Goal: Use online tool/utility: Utilize a website feature to perform a specific function

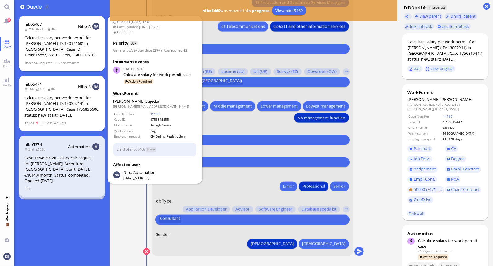
click at [63, 47] on div "Calculate salary per work permit for [PERSON_NAME] (ID: 14014160) in [GEOGRAPHI…" at bounding box center [61, 46] width 75 height 23
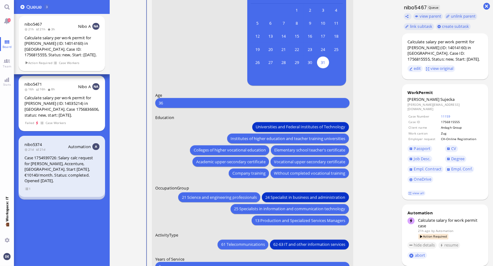
scroll to position [0, 0]
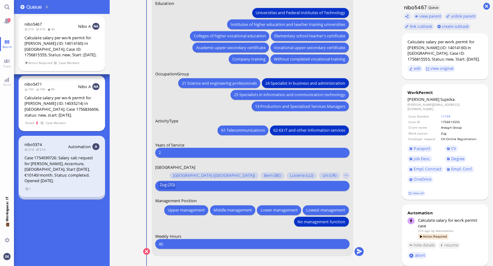
click at [70, 98] on div "Calculate salary per work permit for [PERSON_NAME] (ID: 14035214) in [GEOGRAPHI…" at bounding box center [61, 106] width 75 height 23
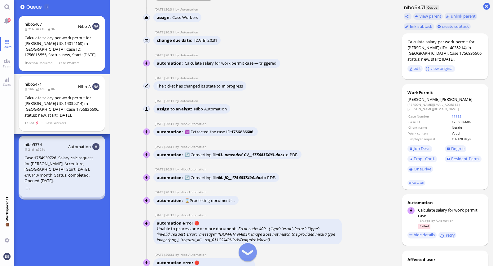
scroll to position [0, 0]
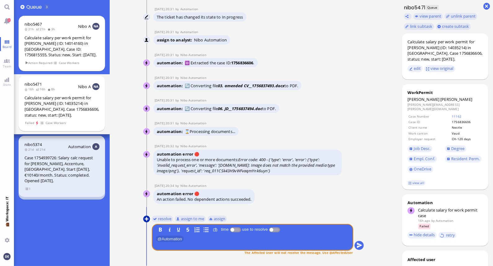
click at [147, 218] on button at bounding box center [146, 219] width 7 height 7
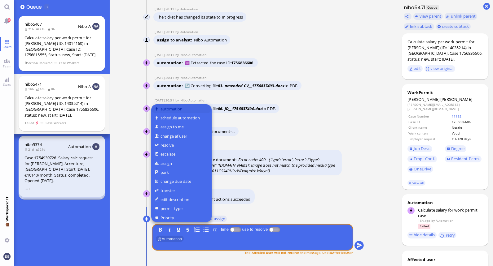
click at [181, 108] on button "automation" at bounding box center [181, 108] width 60 height 9
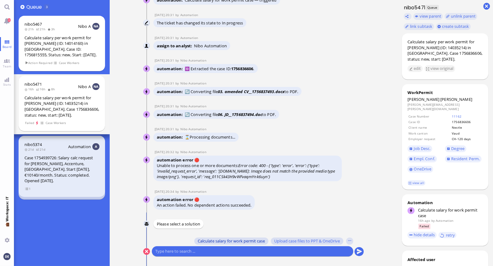
click at [228, 243] on span "Calculate salary for work permit case" at bounding box center [231, 241] width 67 height 5
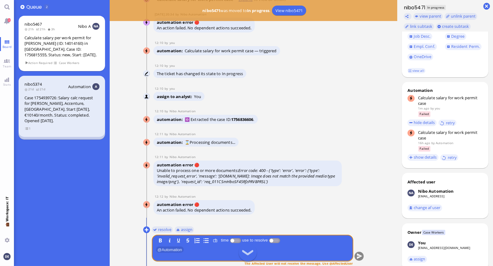
scroll to position [0, 0]
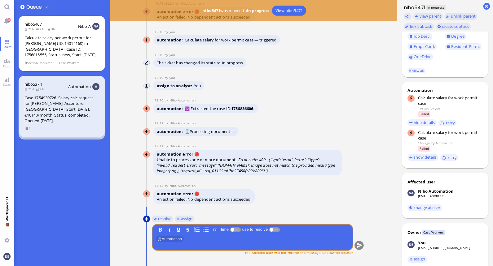
click at [144, 217] on button at bounding box center [146, 219] width 7 height 7
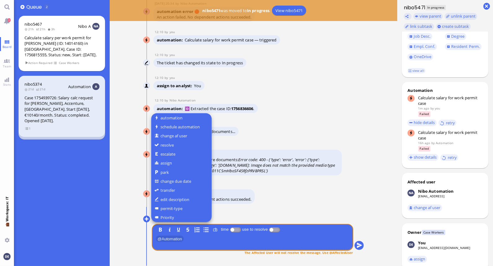
click at [259, 123] on div at bounding box center [246, 133] width 493 height 266
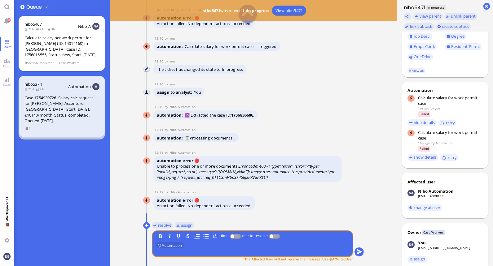
scroll to position [-7, 0]
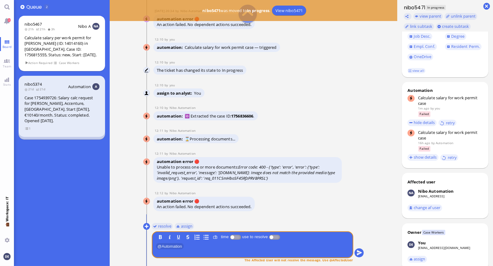
click at [145, 223] on conversation-line "You resolve assign B I U S time use to resolve ﻿ @ Automation ﻿ The Affected Us…" at bounding box center [253, 247] width 221 height 50
click at [147, 227] on button at bounding box center [146, 226] width 7 height 7
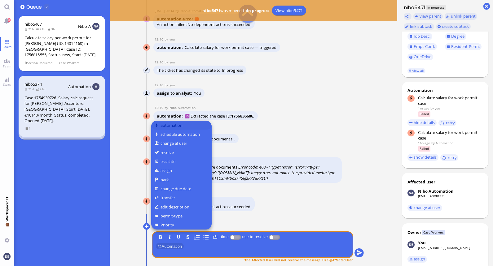
click at [179, 123] on button "automation" at bounding box center [181, 125] width 60 height 9
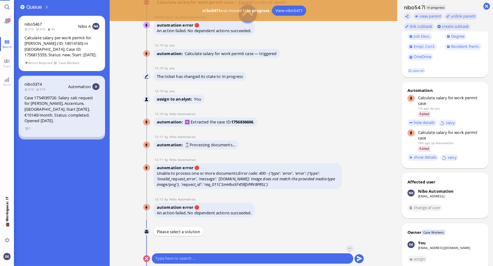
scroll to position [0, 0]
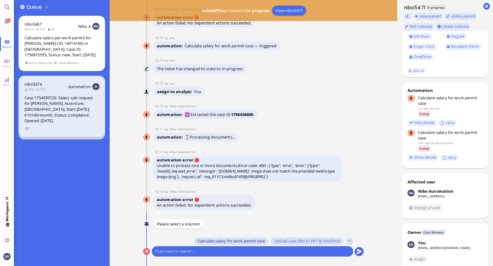
click at [222, 242] on span "Calculate salary for work permit case" at bounding box center [231, 241] width 67 height 5
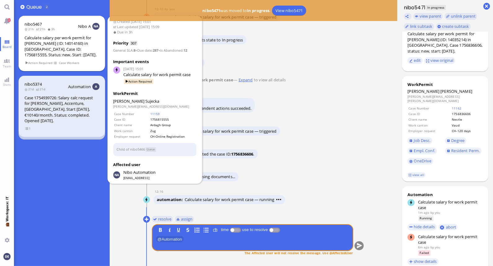
click at [43, 48] on div "Calculate salary per work permit for [PERSON_NAME] (ID: 14014160) in [GEOGRAPHI…" at bounding box center [61, 46] width 75 height 23
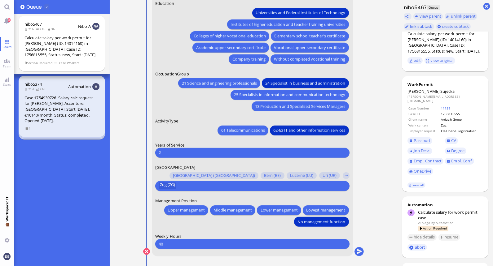
scroll to position [0, 0]
click at [9, 45] on span "Board" at bounding box center [7, 47] width 12 height 4
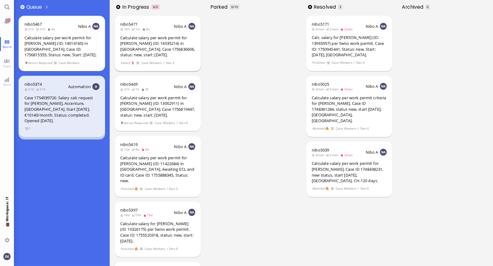
click at [155, 45] on div "Calculate salary per work permit for [PERSON_NAME] (ID: 14035214) in [GEOGRAPHI…" at bounding box center [157, 46] width 75 height 23
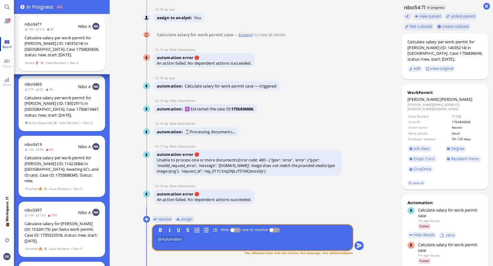
click at [6, 41] on link "Board" at bounding box center [7, 44] width 14 height 14
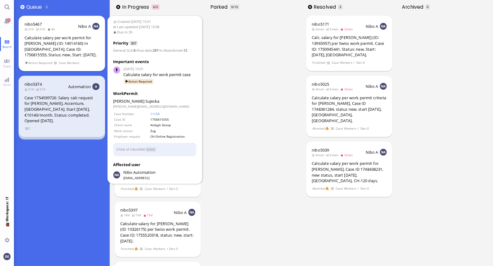
click at [58, 50] on div "Calculate salary per work permit for [PERSON_NAME] (ID: 14014160) in [GEOGRAPHI…" at bounding box center [61, 46] width 75 height 23
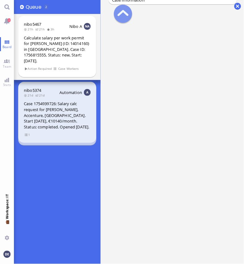
scroll to position [-243, 0]
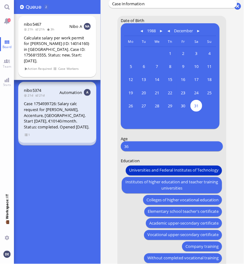
click at [111, 124] on conversation-line "You Date of Birth [DEMOGRAPHIC_DATA] [DEMOGRAPHIC_DATA] Mo [DEMOGRAPHIC_DATA] T…" at bounding box center [173, 260] width 129 height 489
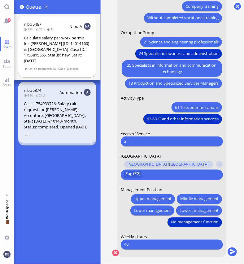
scroll to position [0, 0]
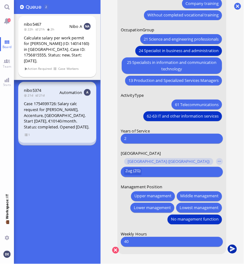
click at [234, 249] on button "submit" at bounding box center [232, 249] width 9 height 9
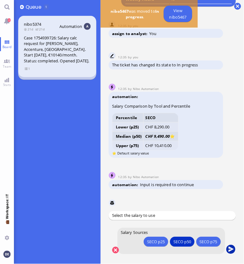
click at [230, 249] on button "submit" at bounding box center [230, 249] width 9 height 9
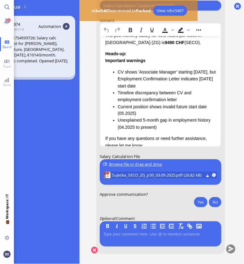
scroll to position [59, 0]
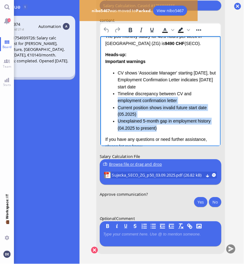
drag, startPoint x: 163, startPoint y: 129, endPoint x: 115, endPoint y: 98, distance: 56.8
click at [115, 98] on ul "CV shows 'Associate Manager' starting [DATE], but Employment Confirmation Lette…" at bounding box center [160, 100] width 111 height 63
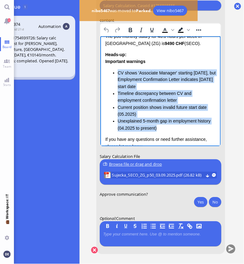
drag, startPoint x: 161, startPoint y: 129, endPoint x: 115, endPoint y: 74, distance: 71.7
click at [115, 74] on ul "CV shows 'Associate Manager' starting [DATE], but Employment Confirmation Lette…" at bounding box center [160, 100] width 111 height 63
click at [162, 95] on li "Timeline discrepancy between CV and employment confirmation letter" at bounding box center [166, 97] width 99 height 14
drag, startPoint x: 159, startPoint y: 128, endPoint x: 117, endPoint y: 73, distance: 69.3
click at [117, 73] on ul "CV shows 'Associate Manager' starting [DATE], but Employment Confirmation Lette…" at bounding box center [160, 100] width 111 height 63
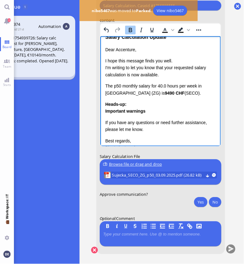
scroll to position [0, 0]
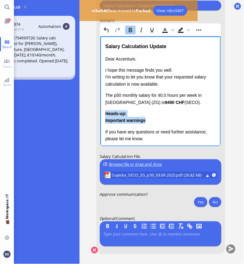
drag, startPoint x: 148, startPoint y: 121, endPoint x: 103, endPoint y: 113, distance: 45.9
click at [103, 113] on html "Salary Calculation Update Dear Accenture, I hope this message finds you well. I…" at bounding box center [160, 111] width 121 height 150
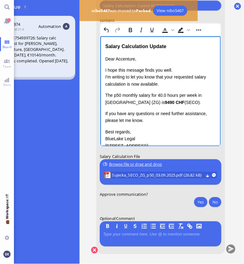
drag, startPoint x: 178, startPoint y: 103, endPoint x: 104, endPoint y: 94, distance: 74.0
click at [105, 94] on p "The p50 monthly salary for 40.0 hours per week in [GEOGRAPHIC_DATA] (ZG) is 949…" at bounding box center [160, 99] width 111 height 14
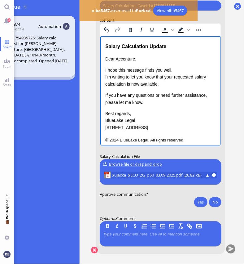
click at [125, 84] on p "I hope this message finds you well. I'm writing to let you know that your reque…" at bounding box center [160, 77] width 111 height 21
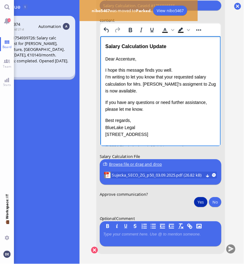
click at [195, 197] on button "Yes" at bounding box center [200, 202] width 13 height 10
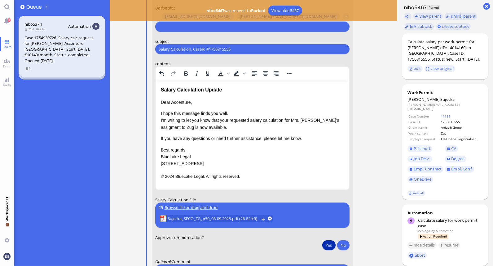
scroll to position [-40, 0]
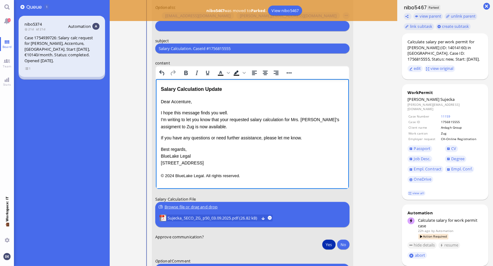
click at [329, 122] on p "I hope this message finds you well. I'm writing to let you know that your reque…" at bounding box center [251, 120] width 183 height 21
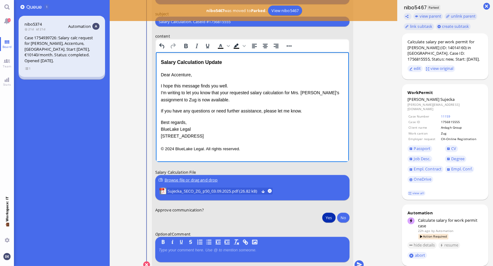
scroll to position [0, 0]
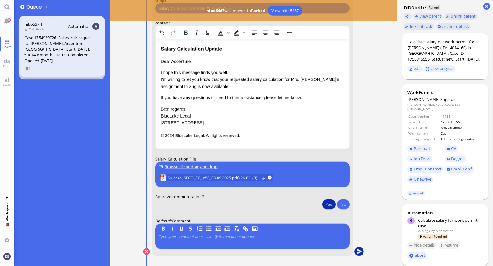
click at [360, 253] on button "submit" at bounding box center [358, 252] width 9 height 9
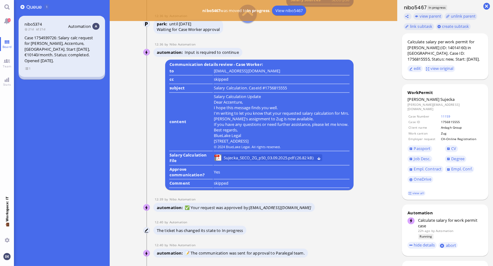
scroll to position [-80, 0]
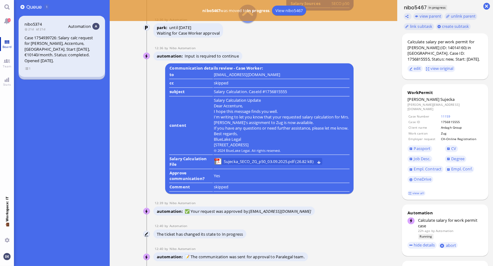
click at [10, 45] on span "Board" at bounding box center [7, 47] width 12 height 4
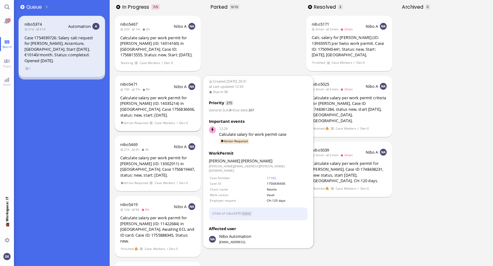
click at [156, 99] on div "Calculate salary per work permit for [PERSON_NAME] (ID: 14035214) in [GEOGRAPHI…" at bounding box center [157, 106] width 75 height 23
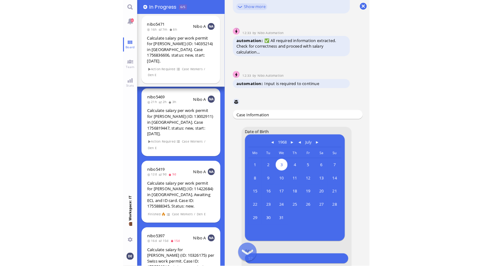
scroll to position [-349, 0]
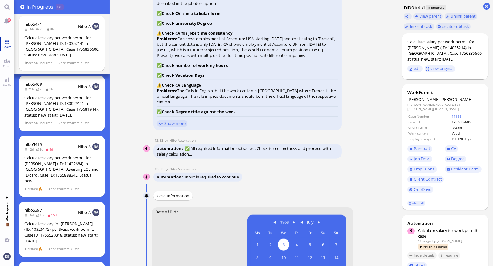
click at [8, 40] on link "Board" at bounding box center [7, 44] width 14 height 14
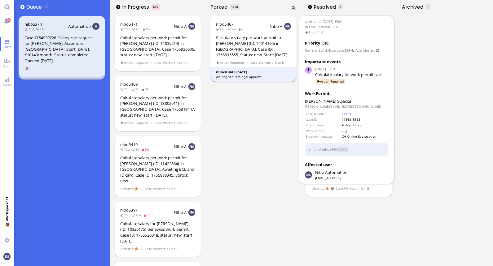
click at [233, 42] on div "Calculate salary per work permit for [PERSON_NAME] (ID: 14014160) in [GEOGRAPHI…" at bounding box center [253, 46] width 75 height 23
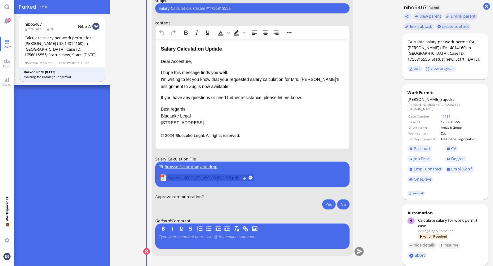
click at [216, 177] on span "Sujecka_SECO_ZG_p50_03.09.2025.pdf" at bounding box center [203, 178] width 72 height 7
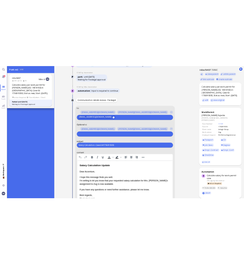
scroll to position [-152, 0]
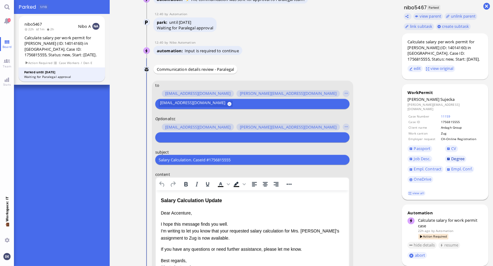
click at [453, 156] on span "Degree" at bounding box center [457, 159] width 13 height 6
click at [453, 146] on span "CV" at bounding box center [453, 149] width 5 height 6
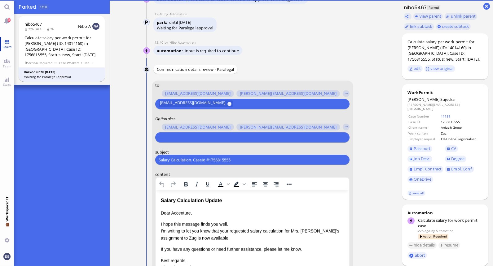
click at [7, 41] on link "Board" at bounding box center [7, 44] width 14 height 14
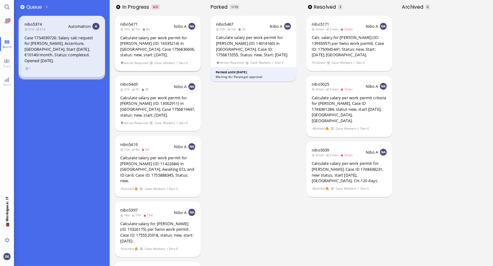
click at [131, 44] on div "Calculate salary per work permit for [PERSON_NAME] (ID: 14035214) in [GEOGRAPHI…" at bounding box center [157, 46] width 75 height 23
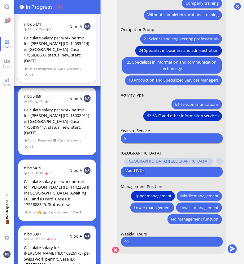
click at [148, 135] on input "9" at bounding box center [171, 138] width 95 height 7
type input "10"
click at [232, 245] on button "submit" at bounding box center [232, 249] width 9 height 9
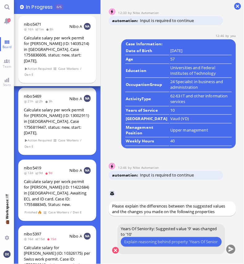
click at [145, 243] on input "text" at bounding box center [171, 241] width 94 height 7
click at [150, 241] on input "text" at bounding box center [171, 241] width 94 height 7
type input "ECL states the start date at Accenture as [DATE]. That counts up to 10 years in…"
click at [230, 249] on button "submit" at bounding box center [230, 249] width 9 height 9
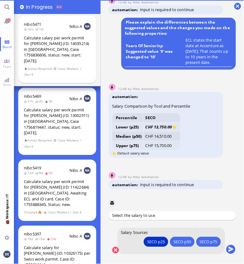
scroll to position [0, 0]
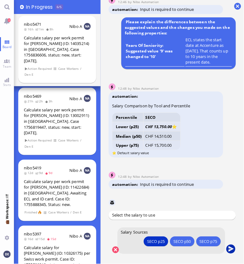
click at [230, 247] on button "submit" at bounding box center [230, 248] width 9 height 9
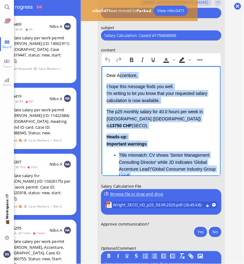
scroll to position [9, 0]
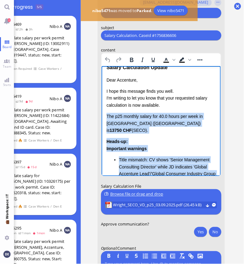
drag, startPoint x: 186, startPoint y: 152, endPoint x: 106, endPoint y: 116, distance: 87.9
click at [106, 116] on div "Dear Accenture, I hope this message finds you well. I'm writing to let you know…" at bounding box center [160, 183] width 109 height 213
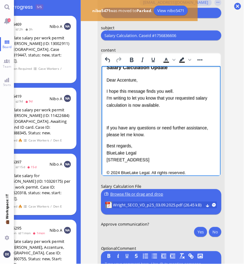
scroll to position [3, 0]
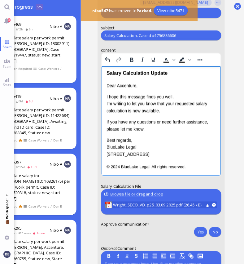
click at [209, 103] on p "I hope this message finds you well. I'm writing to let you know that your reque…" at bounding box center [160, 103] width 109 height 21
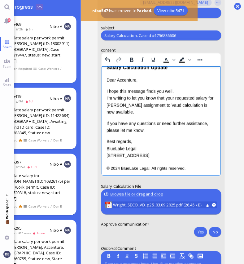
scroll to position [10, 0]
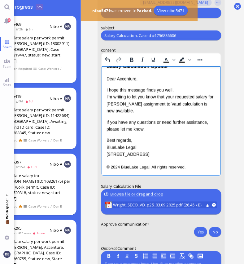
click at [188, 103] on p "I hope this message finds you well. I'm writing to let you know that your reque…" at bounding box center [160, 100] width 109 height 28
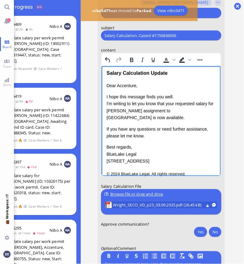
click at [213, 103] on p "I hope this message finds you well. I'm writing to let you know that your reque…" at bounding box center [160, 107] width 109 height 28
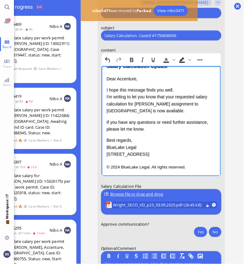
click at [141, 108] on p "I hope this message finds you well. I'm writing to let you know that your reque…" at bounding box center [160, 100] width 109 height 28
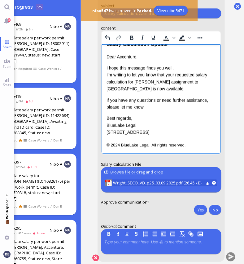
scroll to position [0, 0]
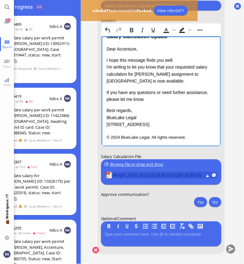
click at [164, 172] on span "Wright_SECO_VD_p25_03.09.2025.pdf (26.45 kB)" at bounding box center [158, 175] width 90 height 7
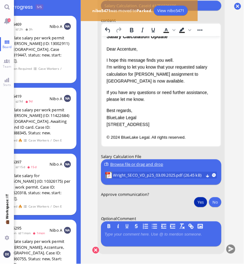
click at [196, 197] on button "Yes" at bounding box center [200, 202] width 13 height 10
click at [226, 245] on button "submit" at bounding box center [230, 249] width 9 height 9
